Goal: Task Accomplishment & Management: Manage account settings

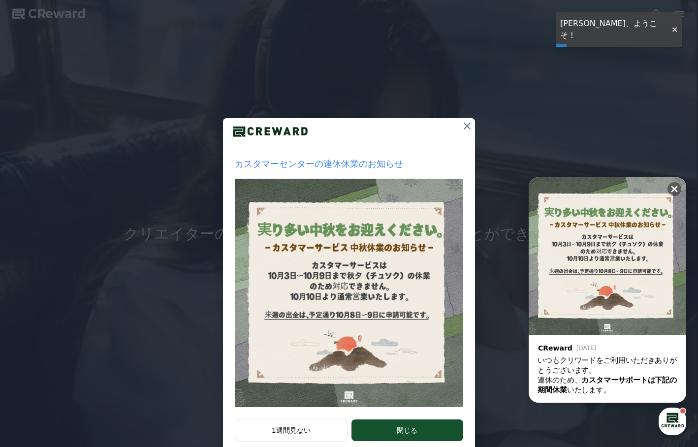
click at [673, 25] on div at bounding box center [675, 29] width 16 height 9
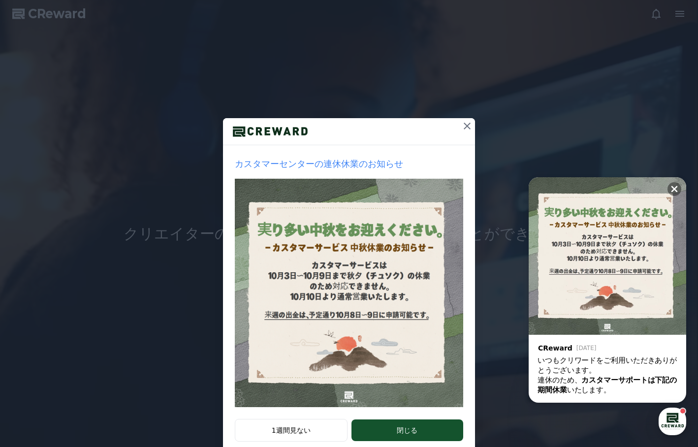
click at [655, 19] on div "カスタマーセンターの連休休業のお知らせ 1週間見ない 閉じる" at bounding box center [349, 234] width 698 height 469
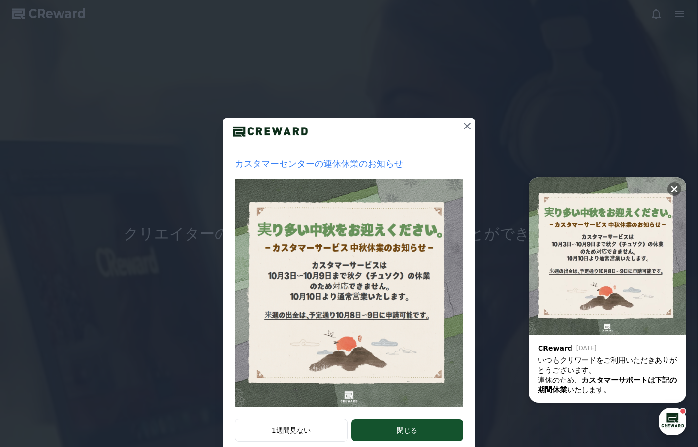
click at [461, 127] on icon at bounding box center [467, 126] width 12 height 12
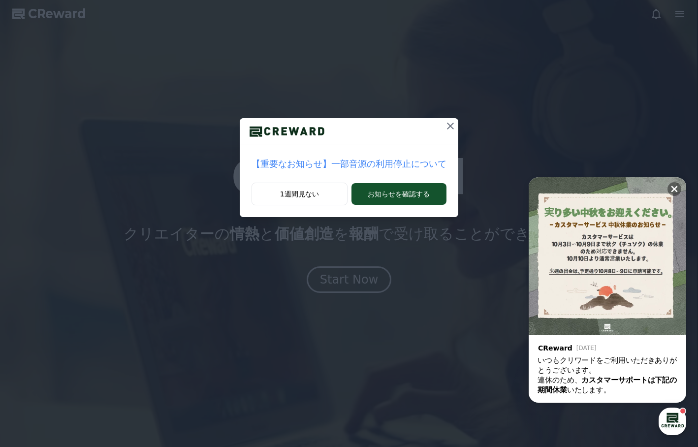
click at [96, 116] on div "【重要なお知らせ】一部音源の利用停止について 1週間見ない お知らせを確認する" at bounding box center [349, 116] width 698 height 233
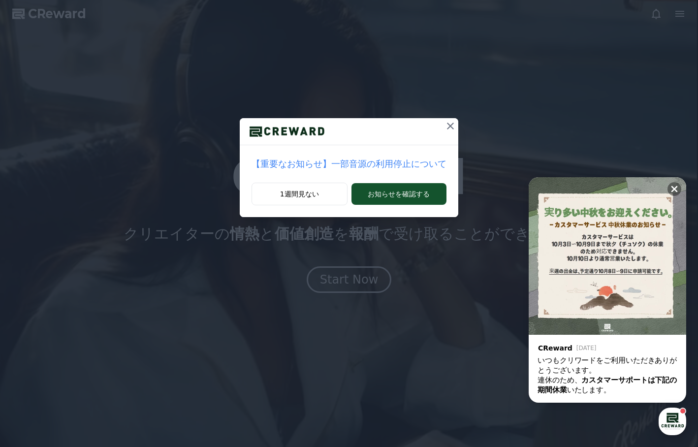
click at [413, 181] on div "【重要なお知らせ】一部音源の利用停止について" at bounding box center [349, 163] width 219 height 37
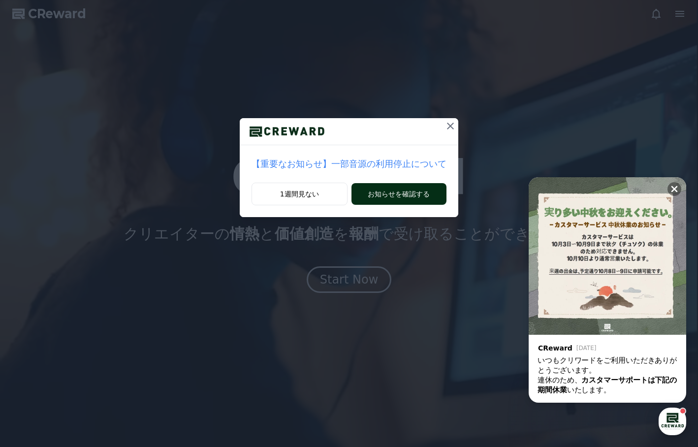
click at [414, 189] on button "お知らせを確認する" at bounding box center [399, 194] width 95 height 22
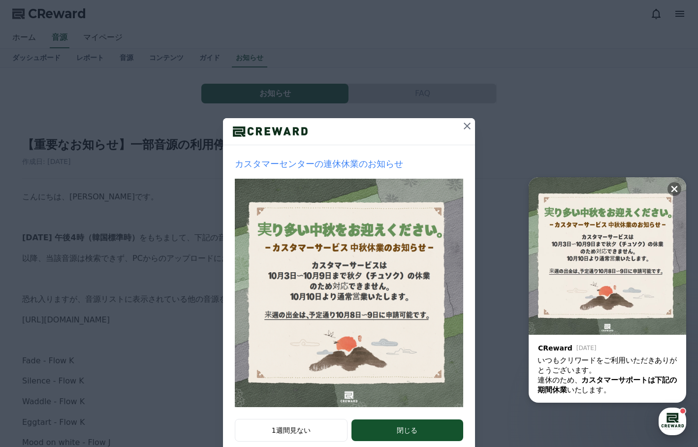
click at [464, 129] on icon at bounding box center [467, 126] width 7 height 7
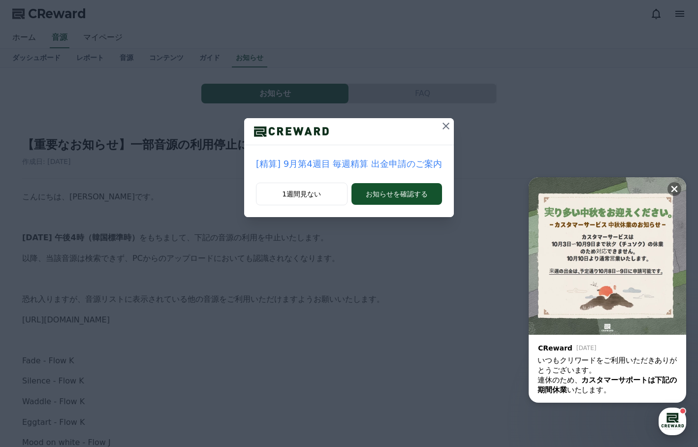
click at [440, 131] on icon at bounding box center [446, 126] width 12 height 12
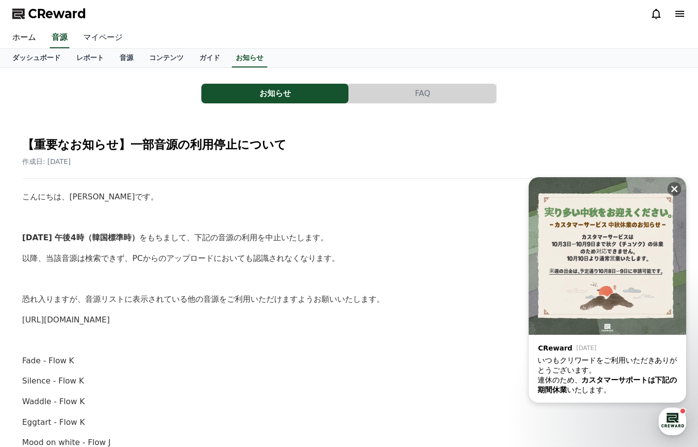
click at [93, 42] on link "マイページ" at bounding box center [102, 38] width 55 height 21
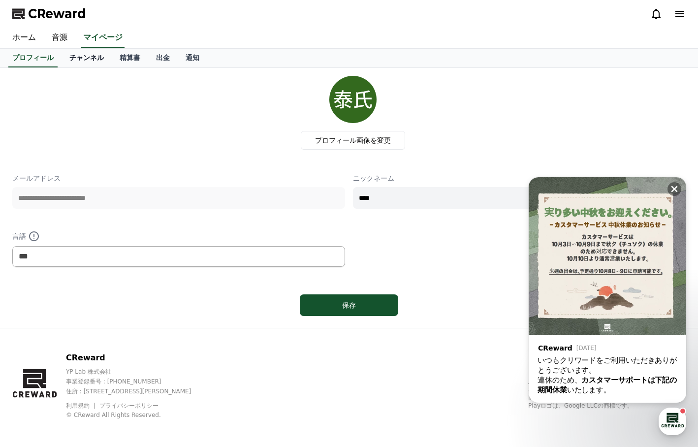
click at [75, 63] on link "チャンネル" at bounding box center [87, 58] width 50 height 19
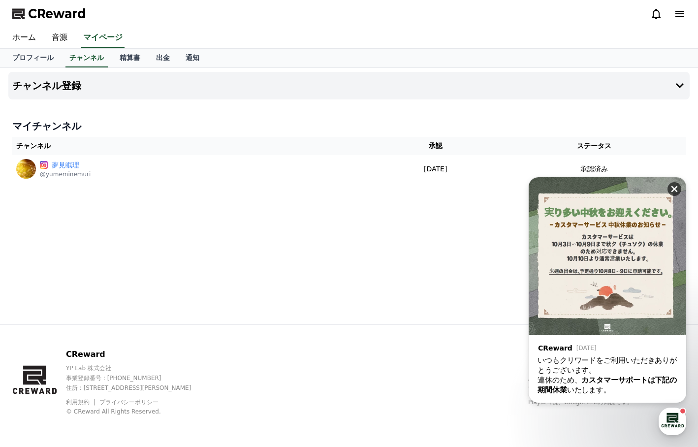
click at [678, 186] on icon at bounding box center [675, 189] width 10 height 10
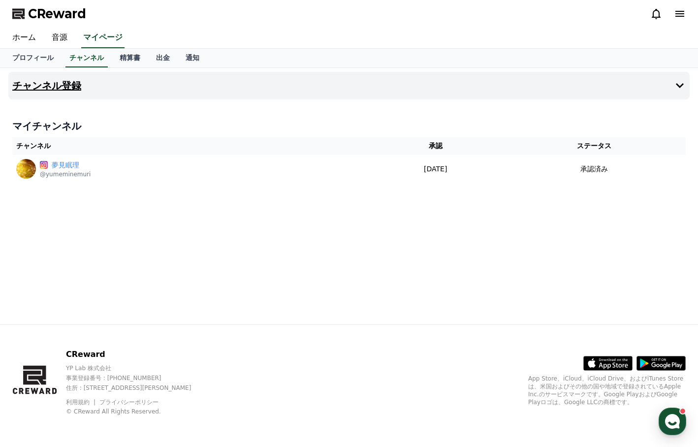
click at [67, 84] on h4 "チャンネル登録" at bounding box center [46, 85] width 69 height 11
